Goal: Transaction & Acquisition: Subscribe to service/newsletter

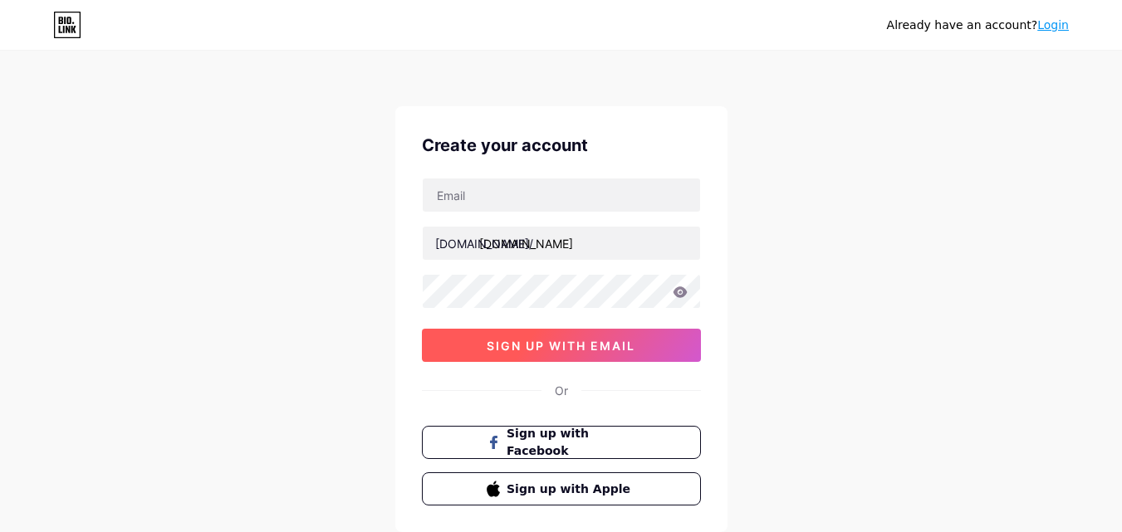
type input "[EMAIL_ADDRESS][DOMAIN_NAME]"
click at [554, 352] on span "sign up with email" at bounding box center [561, 346] width 149 height 14
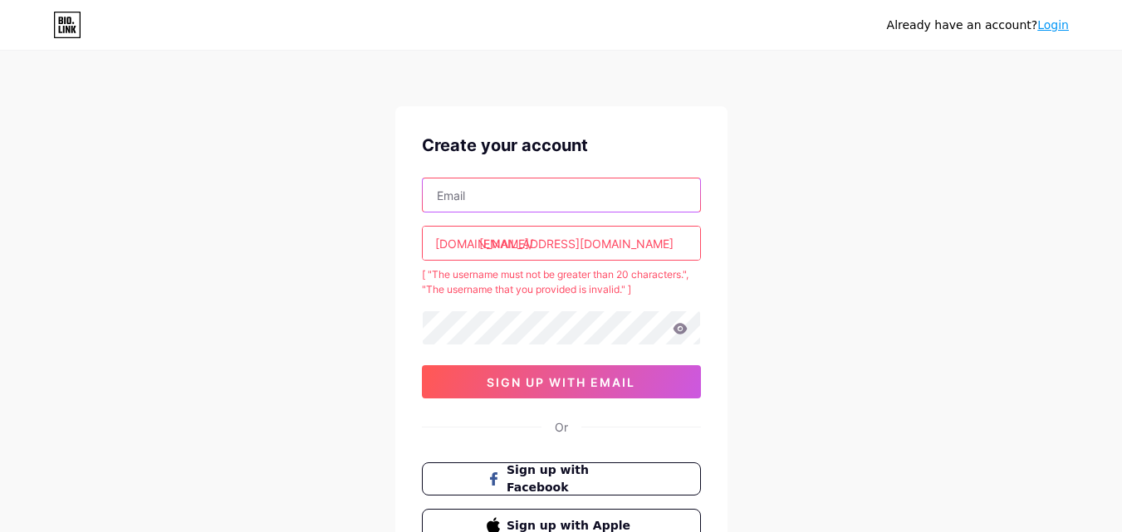
click at [514, 206] on input "text" at bounding box center [561, 195] width 277 height 33
click at [351, 223] on div "Already have an account? Login Create your account [DOMAIN_NAME]/ [EMAIL_ADDRES…" at bounding box center [561, 336] width 1122 height 672
click at [488, 193] on input "text" at bounding box center [561, 195] width 277 height 33
type input "[EMAIL_ADDRESS][DOMAIN_NAME]"
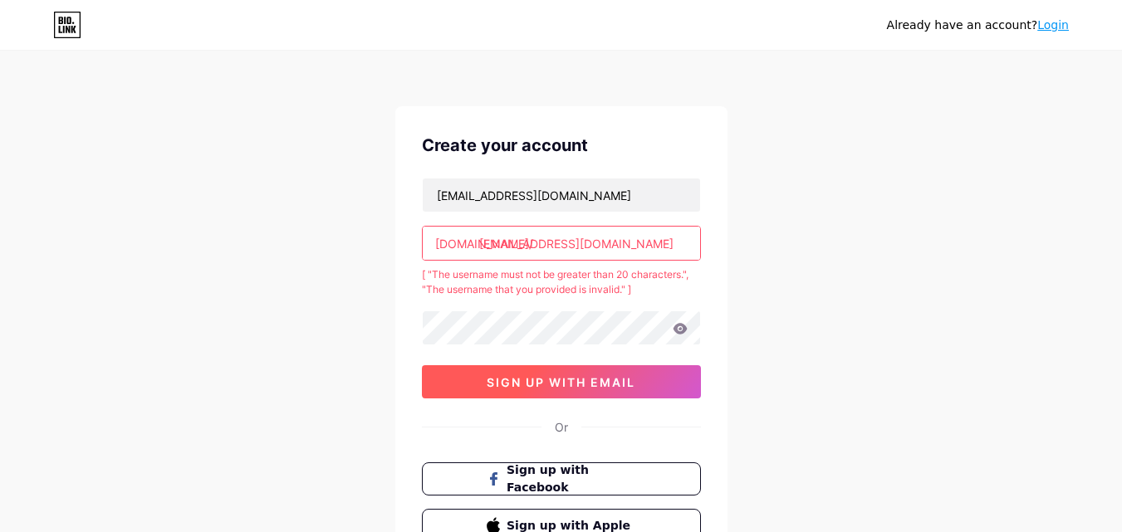
click at [507, 373] on button "sign up with email" at bounding box center [561, 381] width 279 height 33
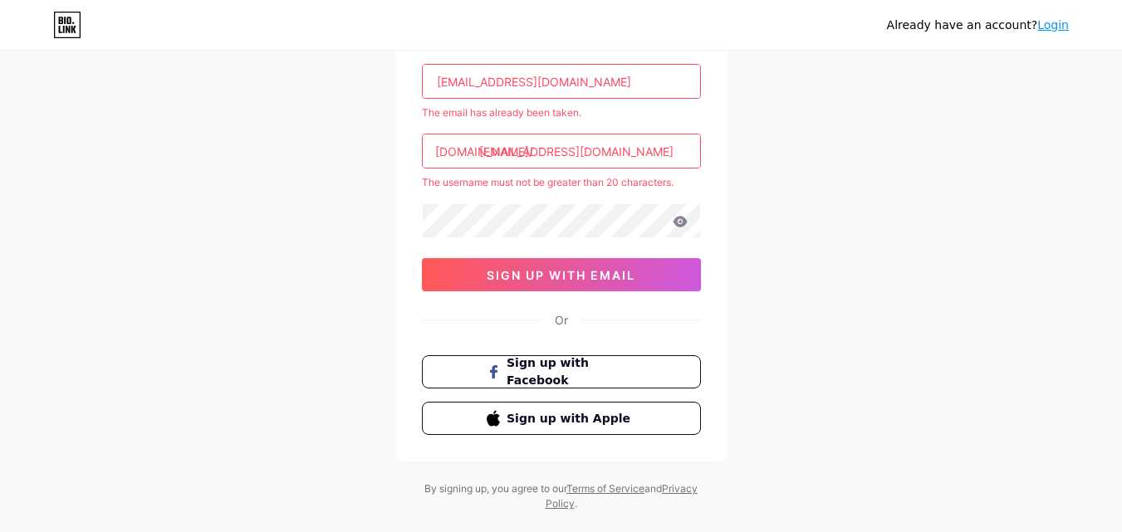
scroll to position [115, 0]
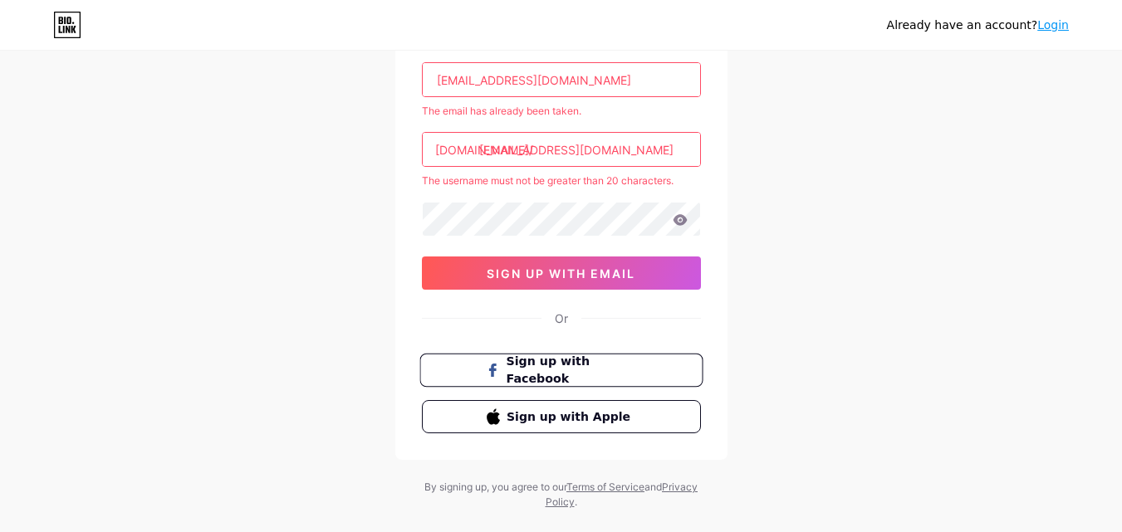
click at [600, 373] on span "Sign up with Facebook" at bounding box center [571, 371] width 130 height 36
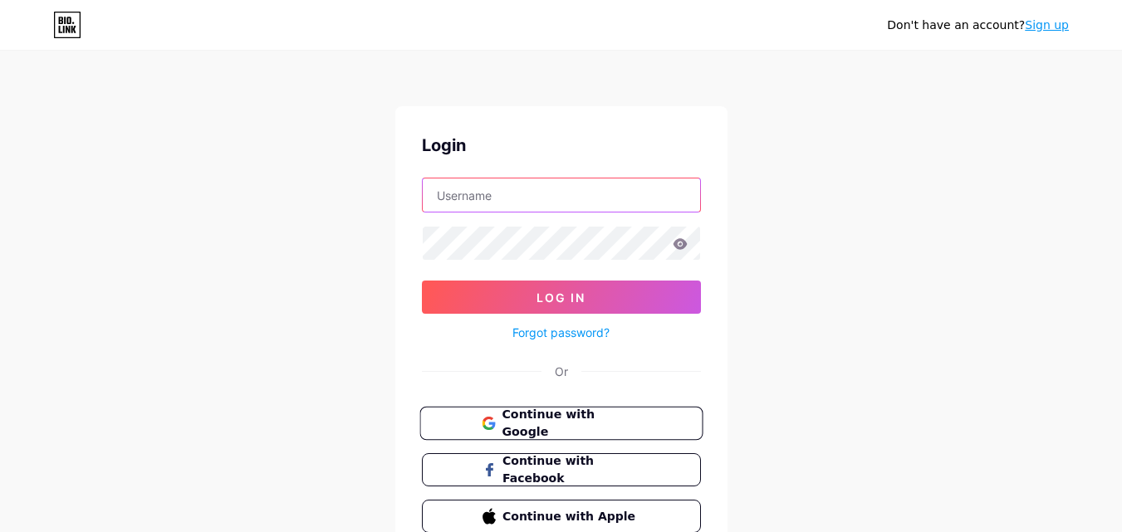
type input "[EMAIL_ADDRESS][DOMAIN_NAME]"
click at [554, 427] on span "Continue with Google" at bounding box center [571, 424] width 139 height 36
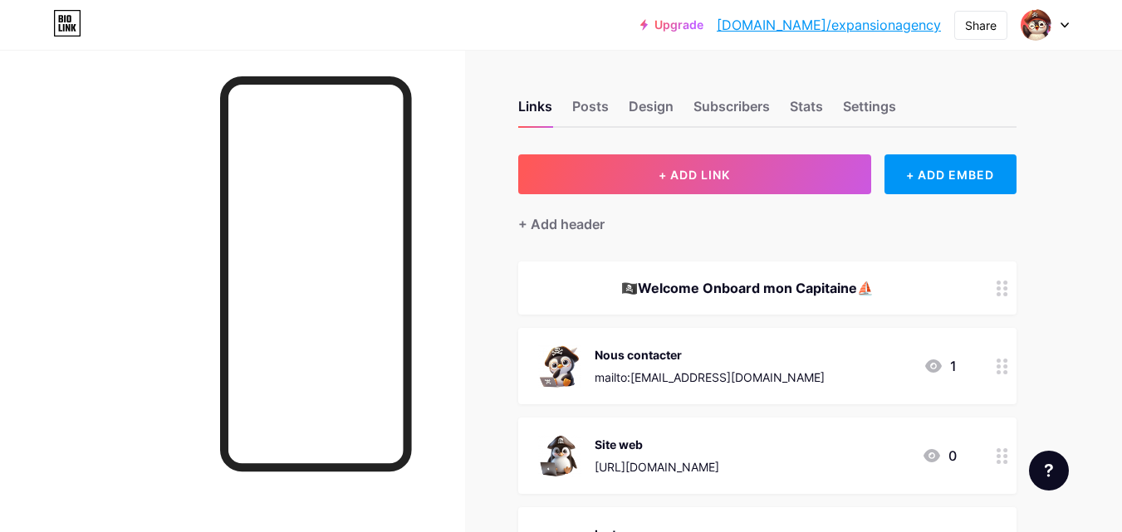
click at [826, 107] on div "Links Posts Design Subscribers Stats Settings" at bounding box center [767, 99] width 498 height 58
click at [816, 109] on div "Stats" at bounding box center [806, 111] width 33 height 30
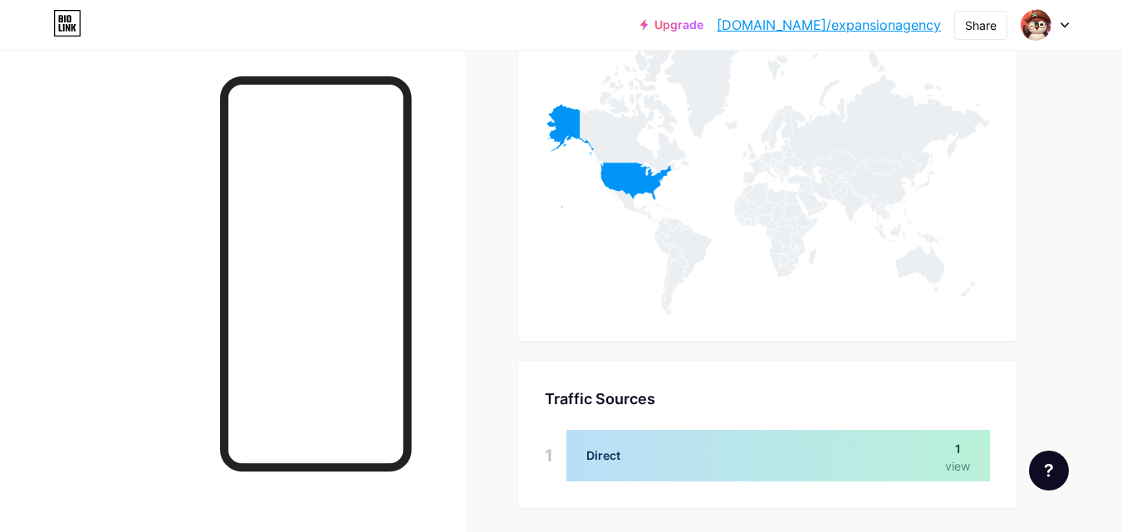
scroll to position [889, 0]
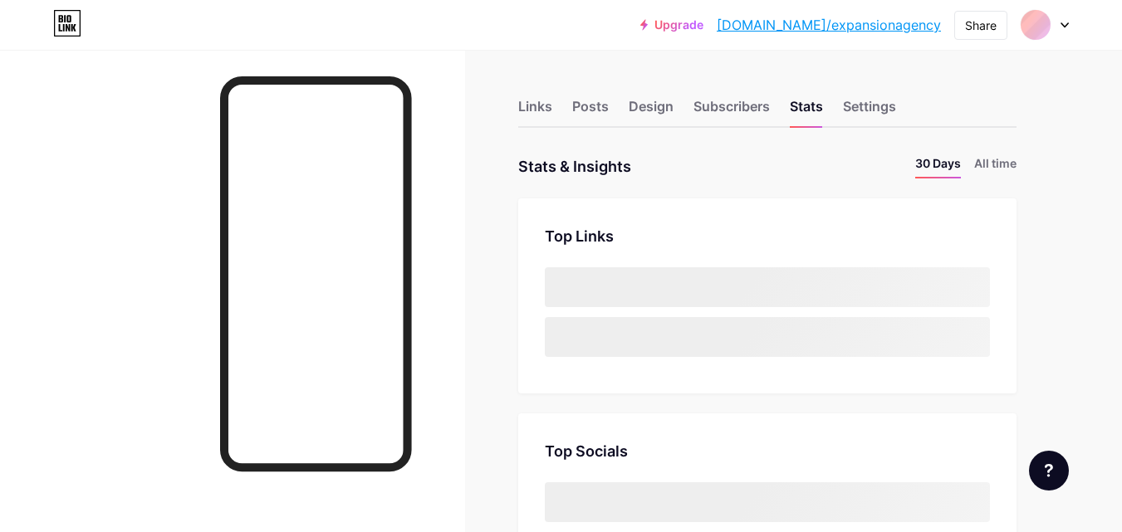
click at [869, 26] on link "bio.link/expansionagency" at bounding box center [829, 25] width 224 height 20
